Goal: Task Accomplishment & Management: Manage account settings

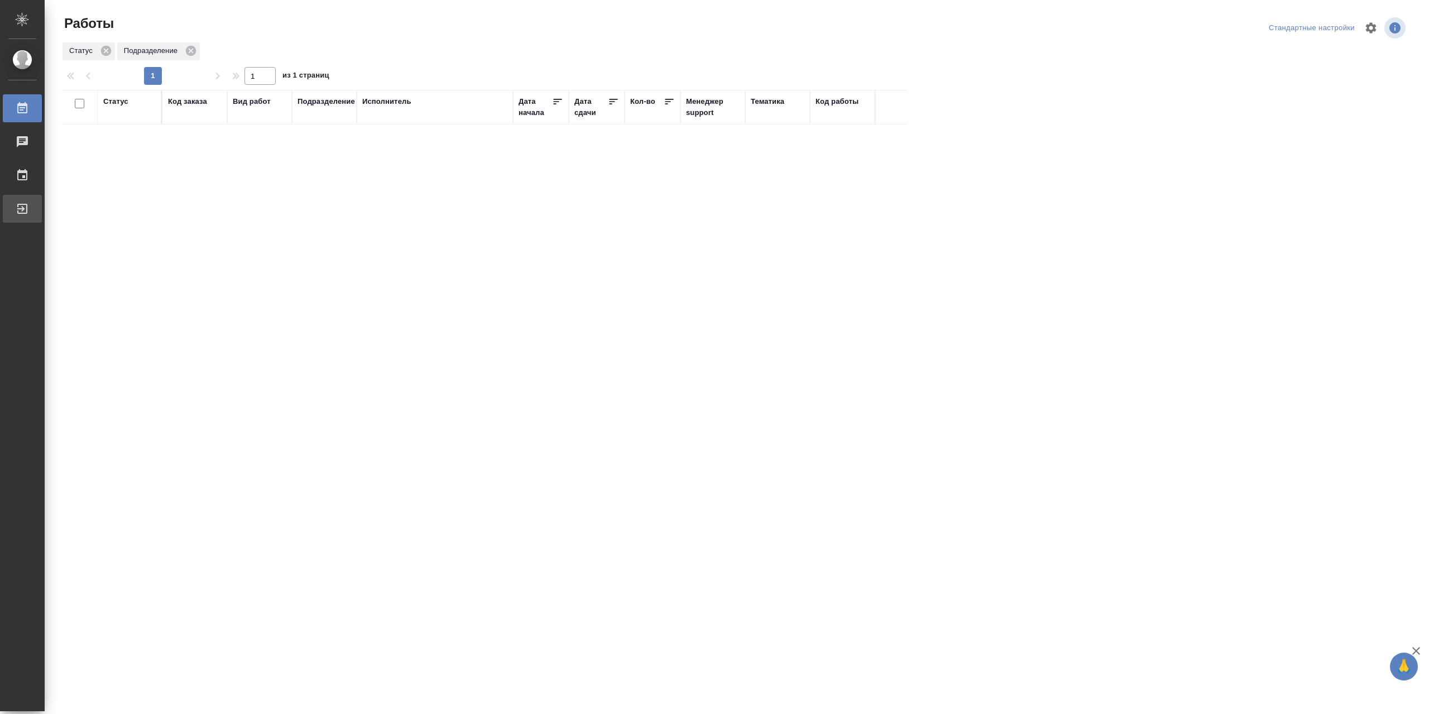
click at [22, 208] on div "Выйти" at bounding box center [8, 208] width 28 height 17
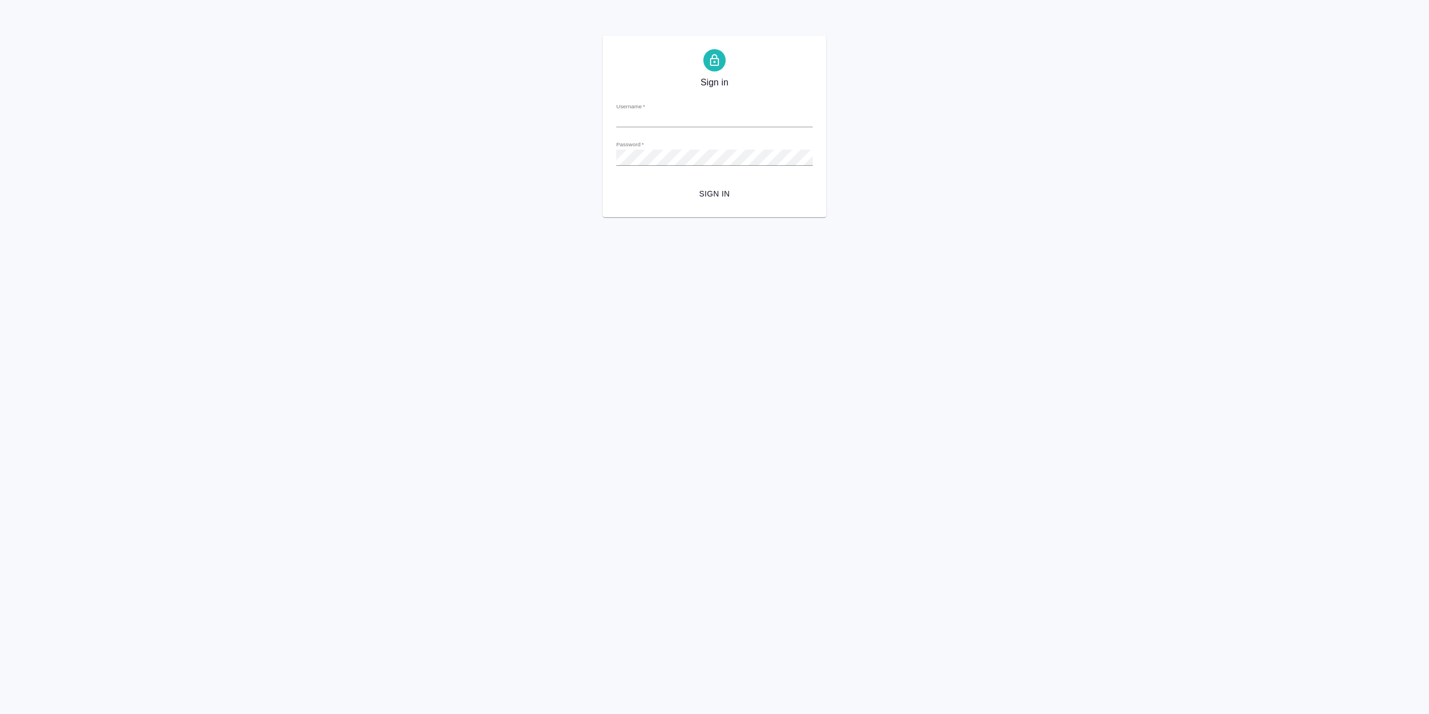
type input "r.sarkhatov@awatera.com"
click at [733, 201] on span "Sign in" at bounding box center [714, 194] width 179 height 14
